Goal: Navigation & Orientation: Find specific page/section

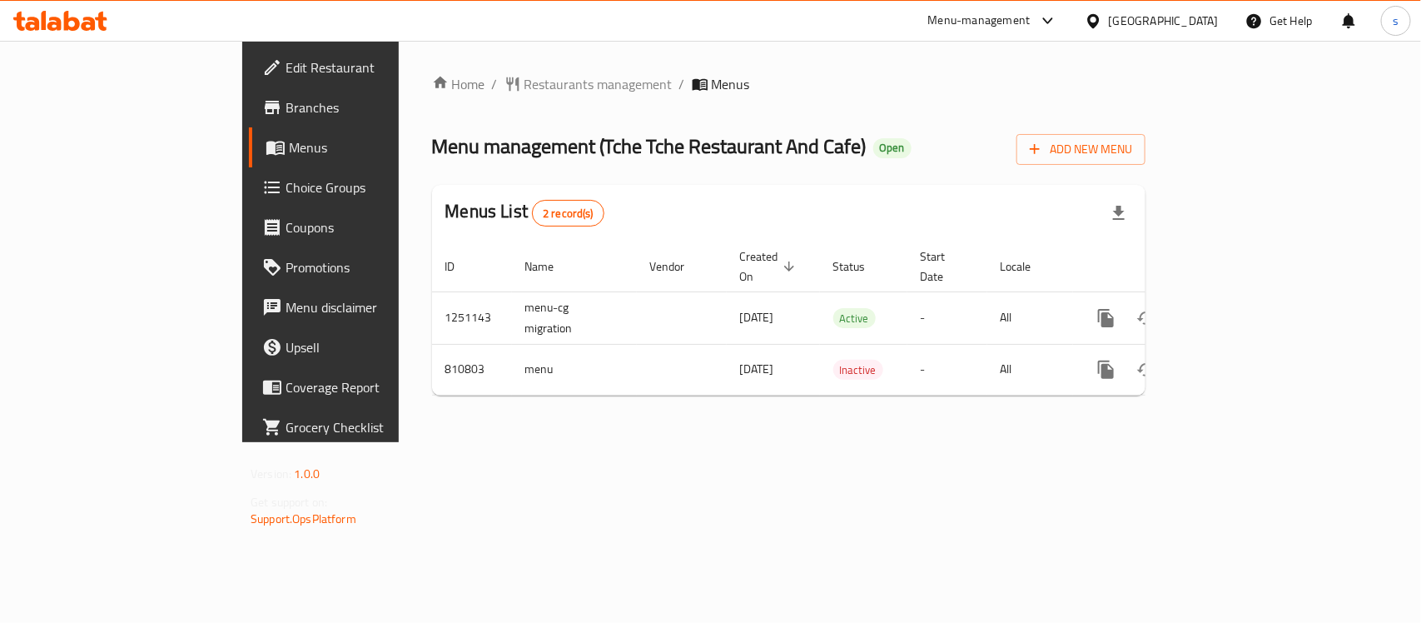
click at [1102, 17] on icon at bounding box center [1093, 20] width 17 height 17
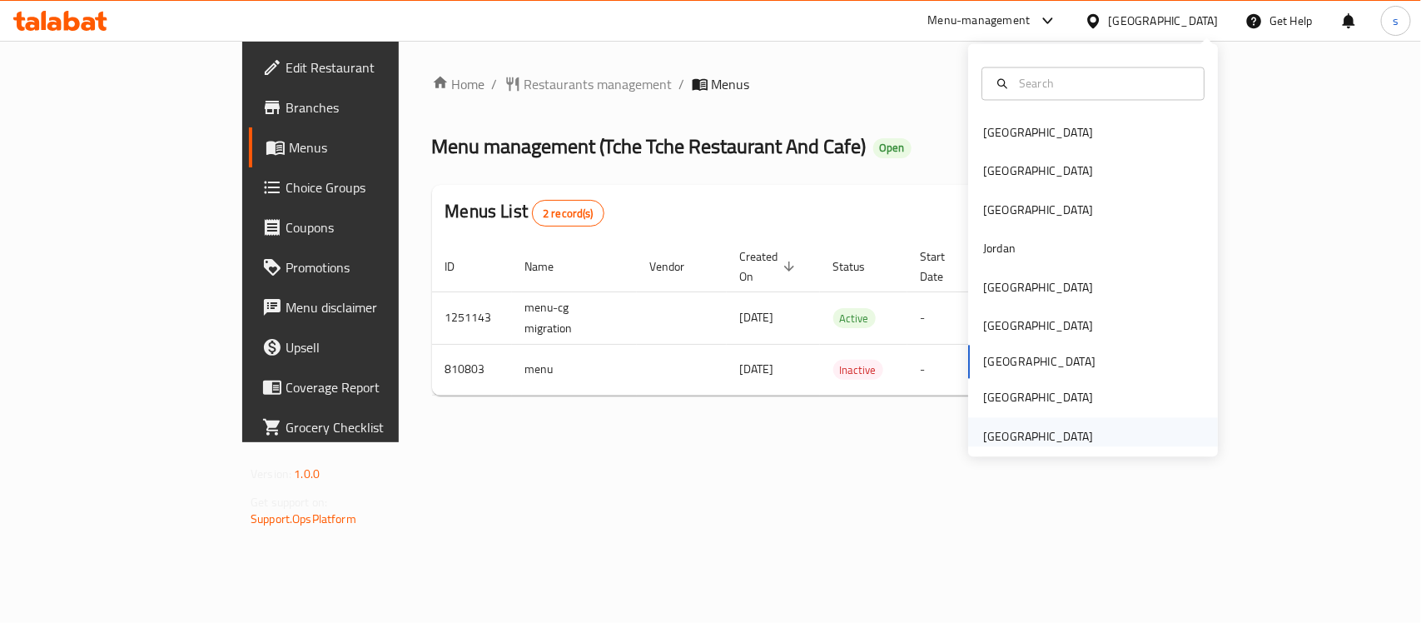
click at [1005, 427] on div "United Arab Emirates" at bounding box center [1038, 436] width 110 height 18
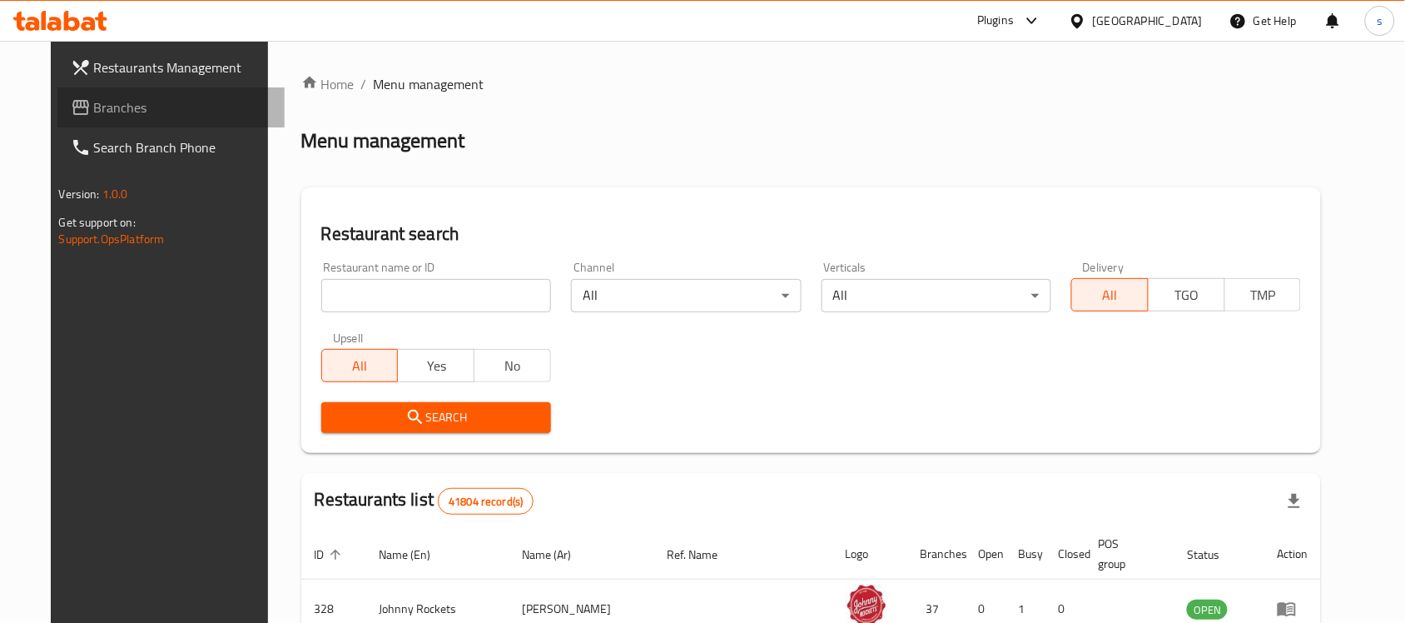
click at [94, 107] on span "Branches" at bounding box center [183, 107] width 178 height 20
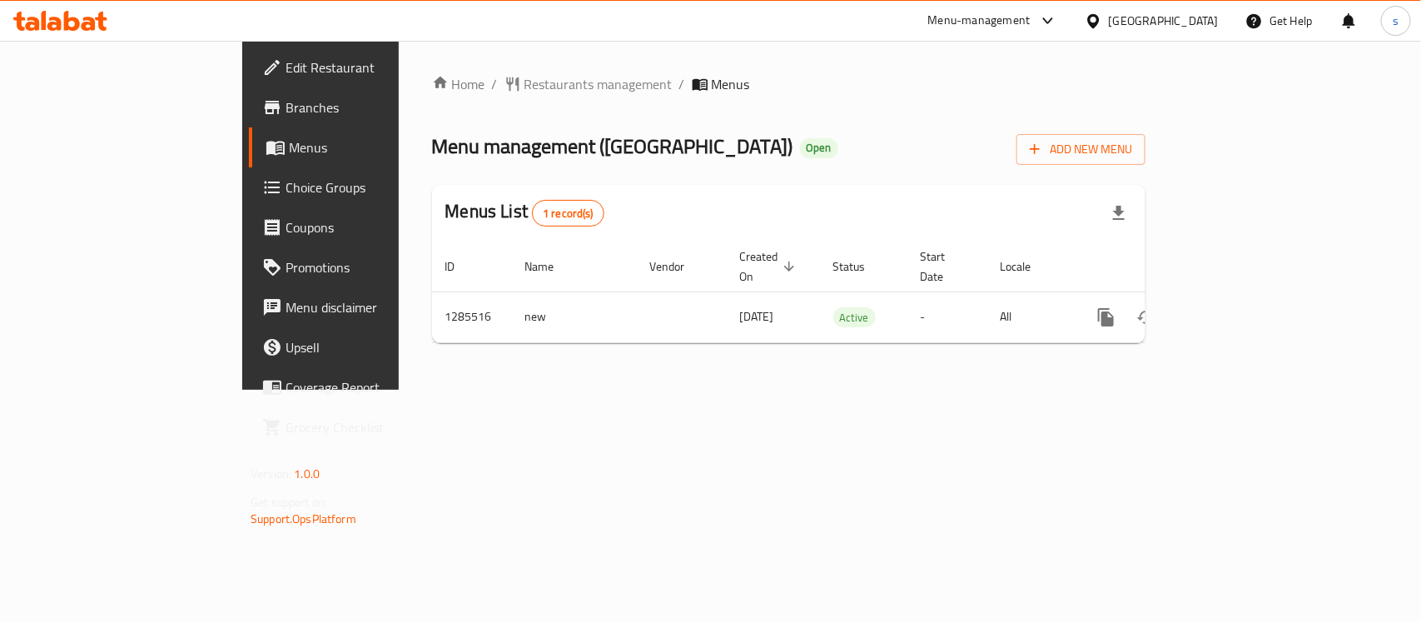
click at [1046, 15] on icon at bounding box center [1048, 21] width 20 height 20
click at [933, 197] on div "Restaurant-Management" at bounding box center [890, 185] width 157 height 38
click at [1106, 26] on div at bounding box center [1097, 21] width 24 height 18
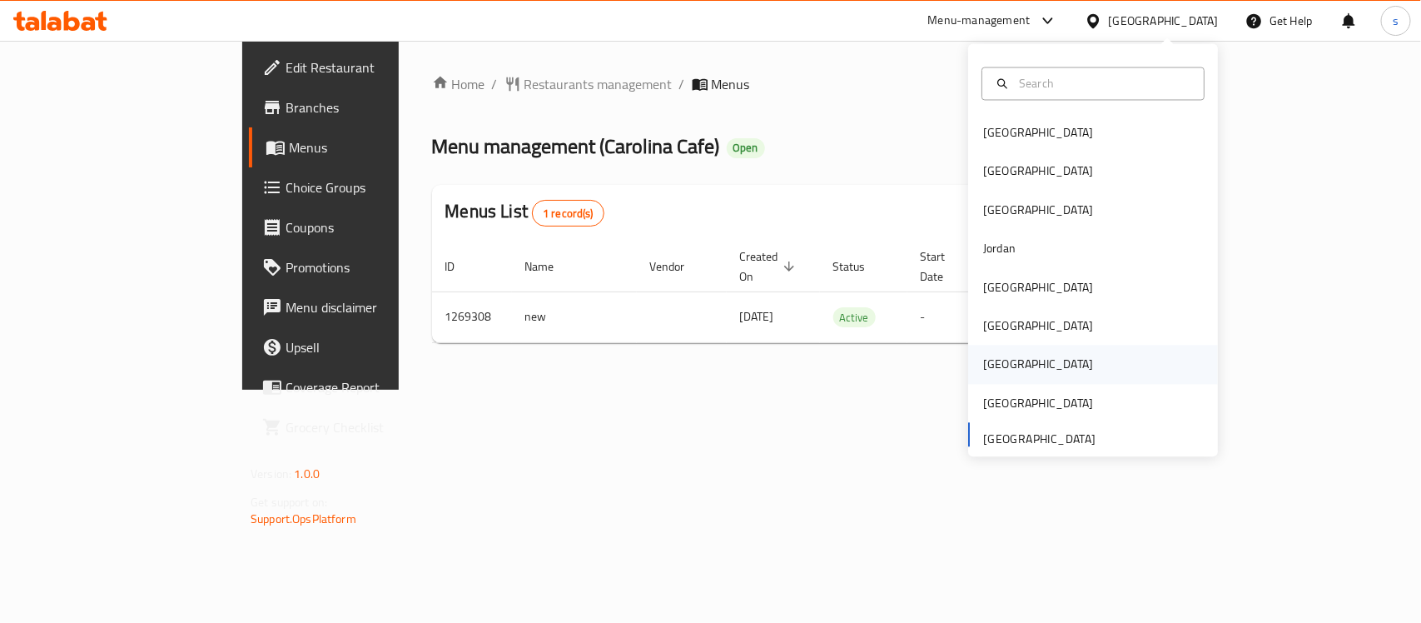
click at [997, 354] on div "[GEOGRAPHIC_DATA]" at bounding box center [1038, 364] width 137 height 38
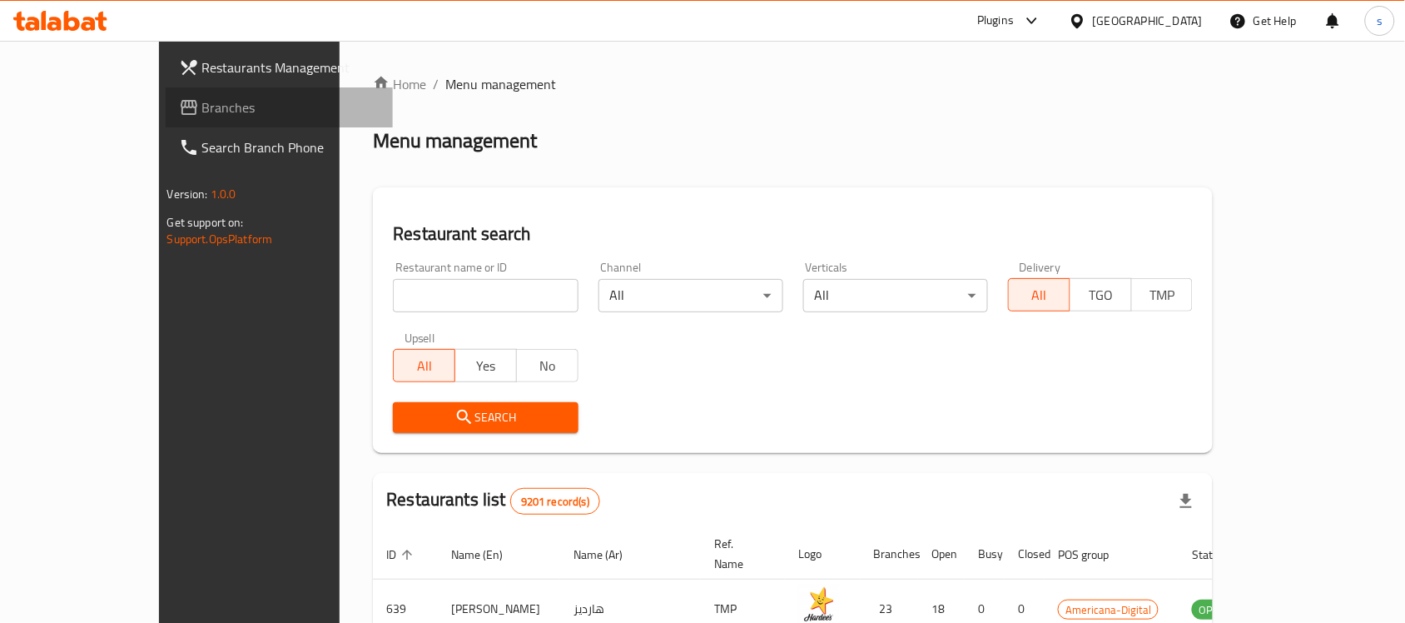
click at [202, 112] on span "Branches" at bounding box center [291, 107] width 178 height 20
